Goal: Find specific page/section

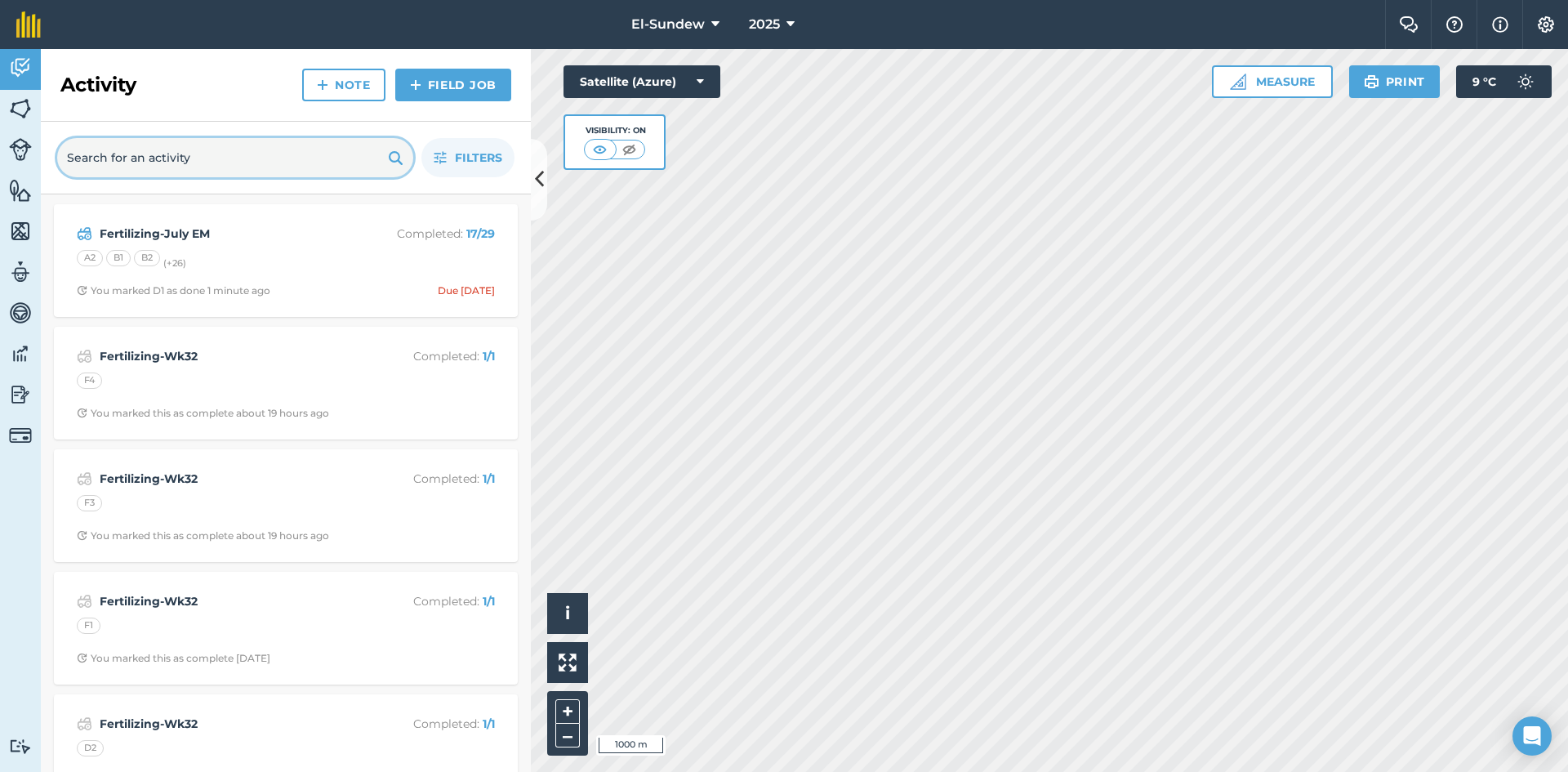
click at [294, 160] on input "text" at bounding box center [235, 157] width 356 height 39
type input "EM"
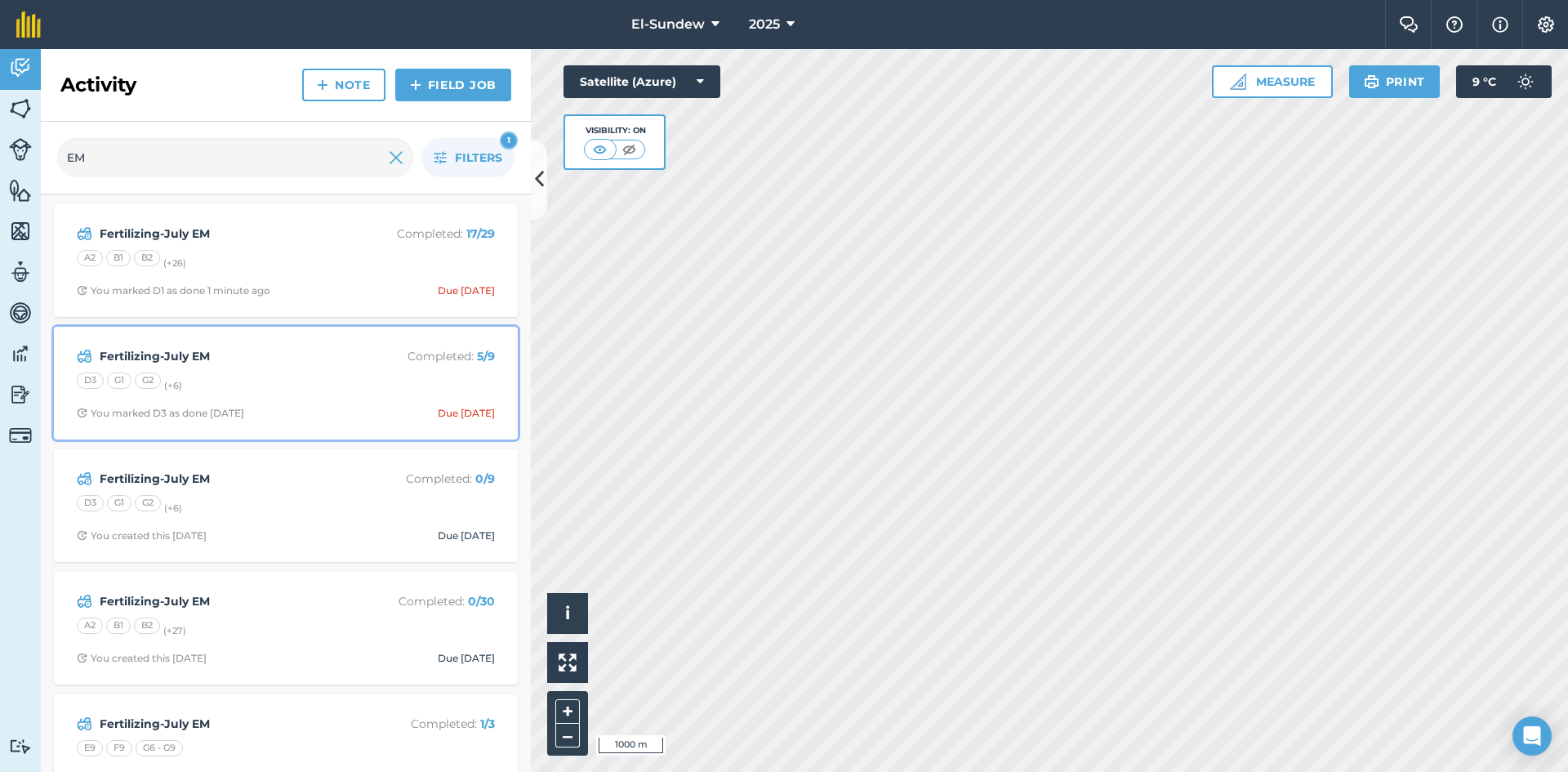
click at [308, 382] on div "D3 G1 G2 (+ 6 )" at bounding box center [286, 383] width 418 height 21
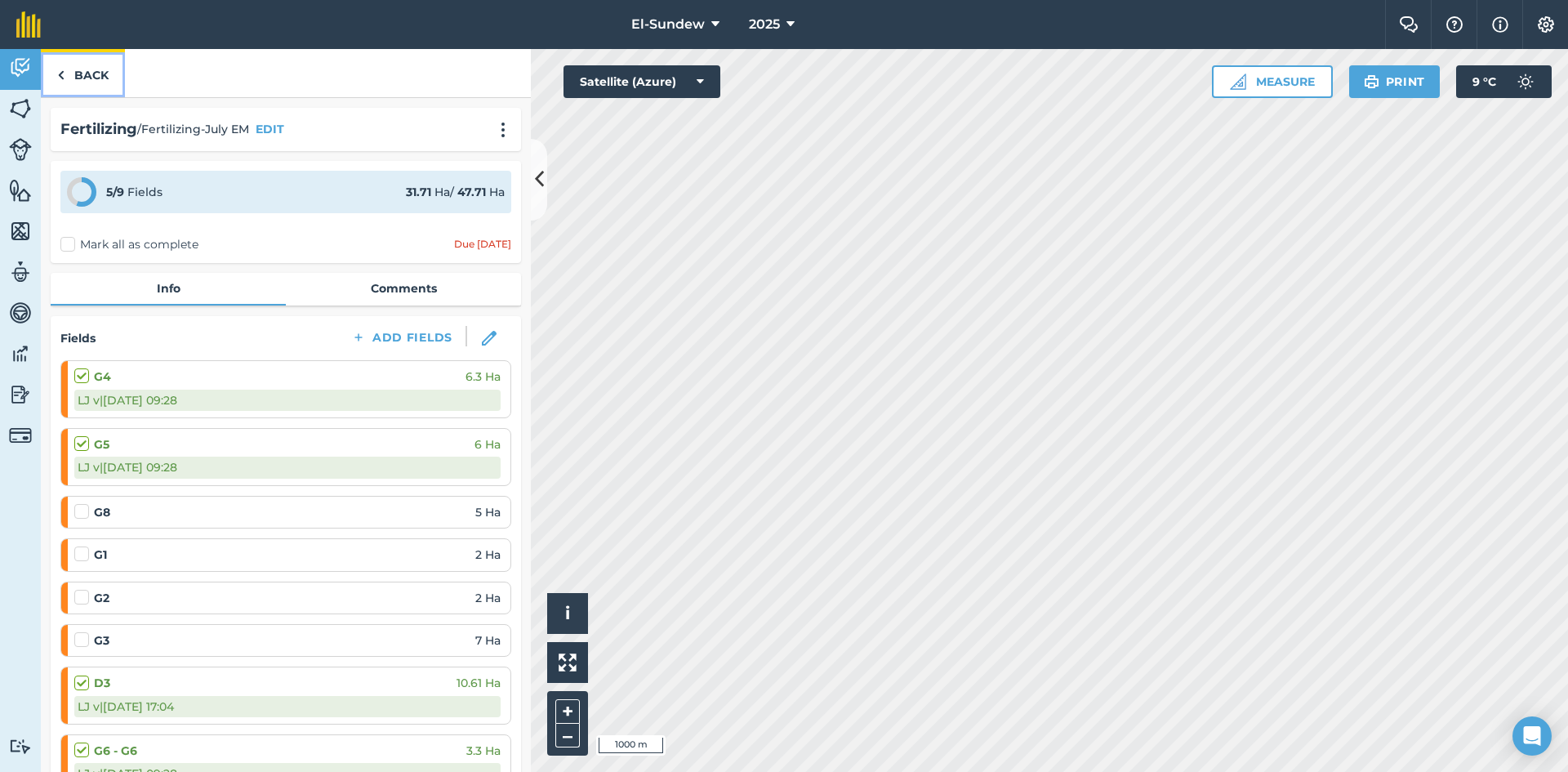
click at [81, 80] on link "Back" at bounding box center [83, 73] width 84 height 48
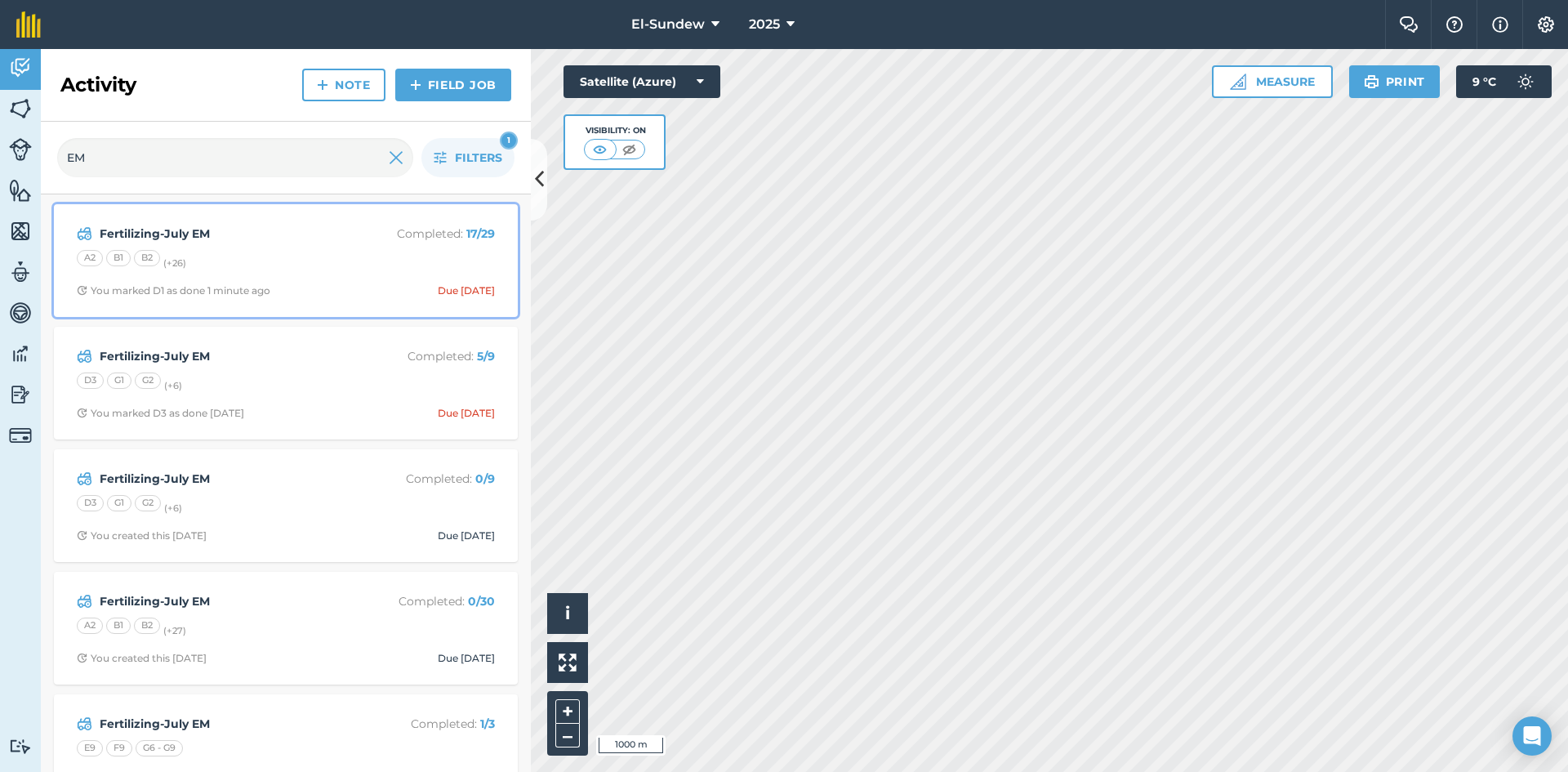
click at [286, 258] on div "A2 B1 B2 (+ 26 )" at bounding box center [286, 261] width 418 height 21
